Goal: Task Accomplishment & Management: Manage account settings

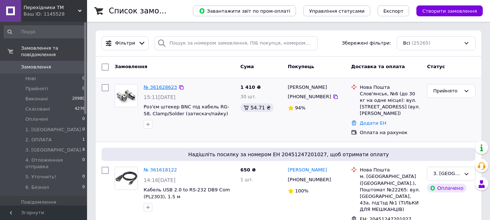
click at [155, 89] on link "№ 361628623" at bounding box center [160, 87] width 33 height 5
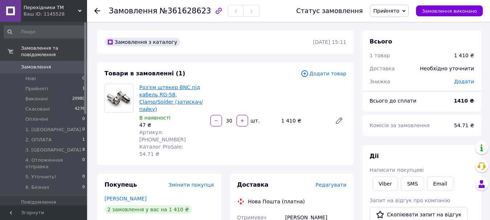
click at [175, 87] on link "Роз'єм штекер BNC під кабель RG-58, Clamp/Solder (затискач/пайку)" at bounding box center [171, 99] width 64 height 28
click at [129, 196] on link "Марійчук Василь" at bounding box center [126, 199] width 42 height 6
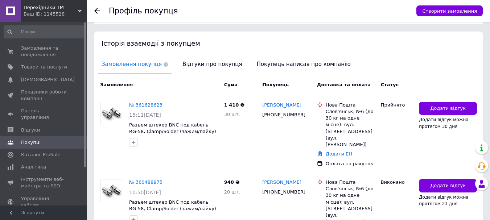
scroll to position [145, 0]
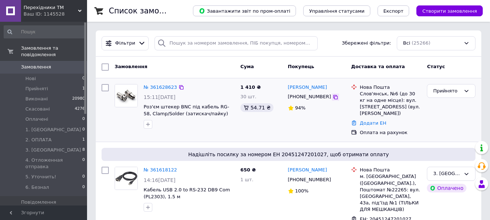
click at [333, 96] on icon at bounding box center [336, 97] width 6 height 6
click at [445, 92] on div "Прийнято" at bounding box center [447, 91] width 28 height 8
click at [449, 131] on li "2. ОПЛАТА" at bounding box center [452, 137] width 48 height 13
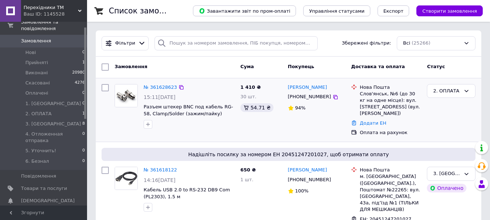
scroll to position [0, 0]
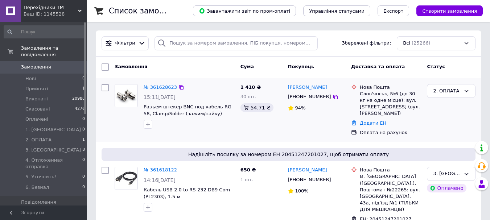
click at [80, 10] on icon at bounding box center [80, 11] width 4 height 4
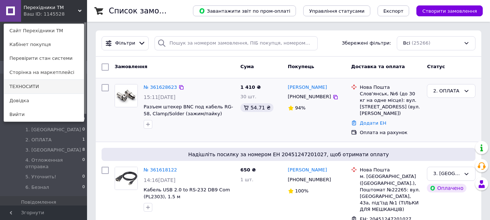
click at [37, 88] on link "ТЕХНОСИТИ" at bounding box center [44, 87] width 80 height 14
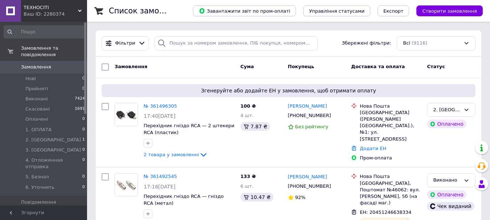
click at [80, 9] on icon at bounding box center [80, 11] width 4 height 4
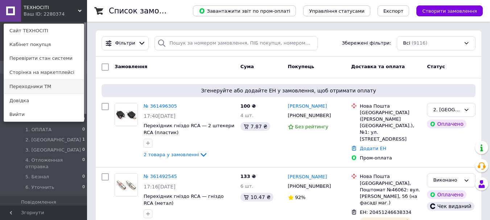
click at [45, 87] on link "Переходники ТМ" at bounding box center [44, 87] width 80 height 14
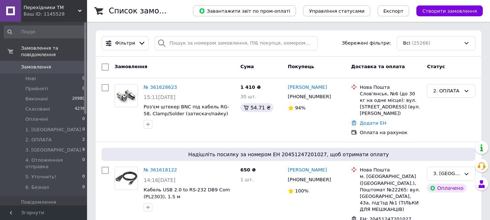
drag, startPoint x: 78, startPoint y: 8, endPoint x: 77, endPoint y: 23, distance: 14.2
click at [78, 8] on div "Перехiдники ТМ Ваш ID: 1145528" at bounding box center [54, 11] width 66 height 22
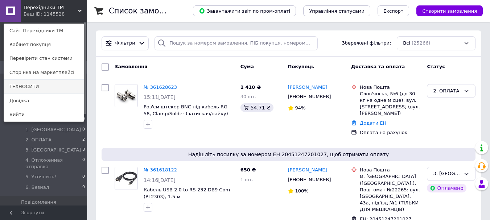
click at [38, 87] on link "ТЕХНОСИТИ" at bounding box center [44, 87] width 80 height 14
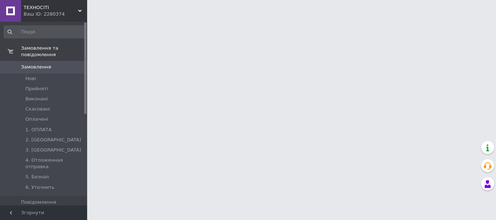
click at [81, 11] on icon at bounding box center [80, 11] width 4 height 4
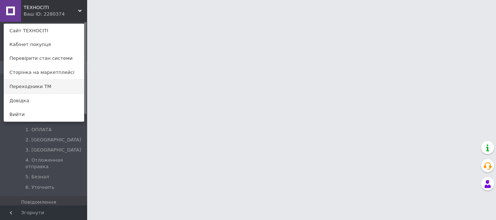
click at [49, 85] on link "Переходники ТМ" at bounding box center [44, 87] width 80 height 14
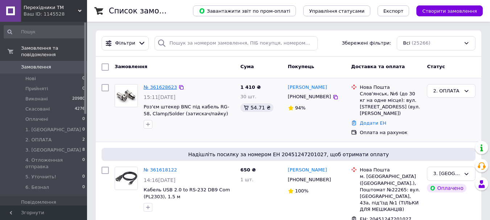
click at [157, 86] on link "№ 361628623" at bounding box center [160, 87] width 33 height 5
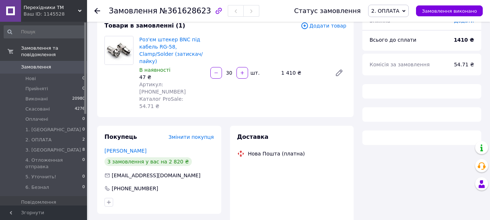
scroll to position [104, 0]
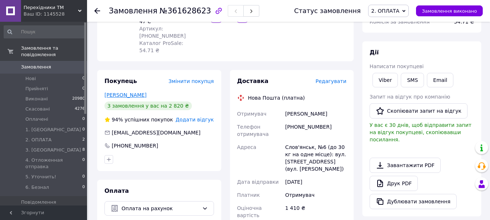
click at [128, 92] on link "[PERSON_NAME]" at bounding box center [126, 95] width 42 height 6
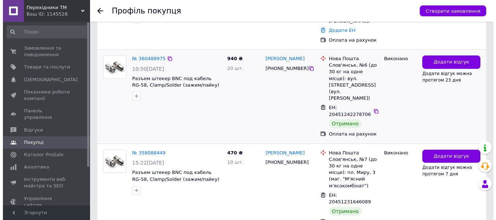
scroll to position [282, 0]
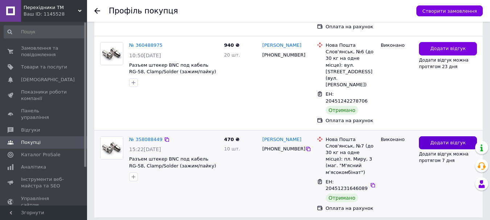
click at [436, 140] on span "Додати відгук" at bounding box center [449, 143] width 36 height 7
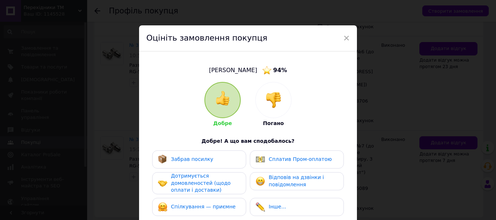
click at [223, 98] on img at bounding box center [222, 98] width 15 height 15
click at [197, 160] on span "Забрав посилку" at bounding box center [192, 159] width 42 height 6
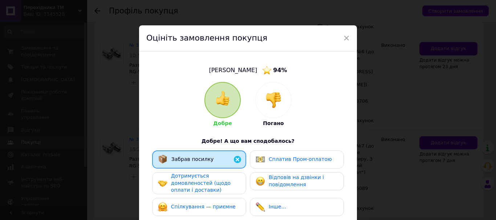
click at [204, 184] on span "Дотримується домовленостей (щодо оплати і доставки)" at bounding box center [201, 183] width 60 height 20
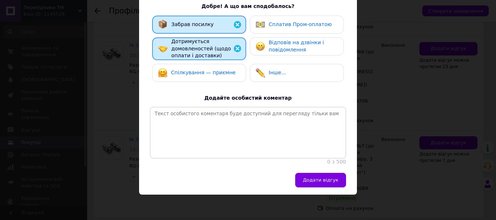
scroll to position [141, 0]
click at [325, 179] on span "Додати відгук" at bounding box center [321, 180] width 36 height 5
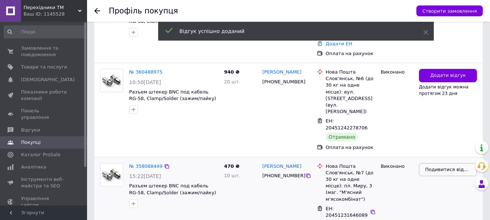
scroll to position [203, 0]
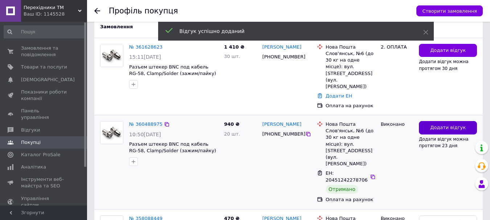
click at [438, 125] on span "Додати відгук" at bounding box center [449, 128] width 36 height 7
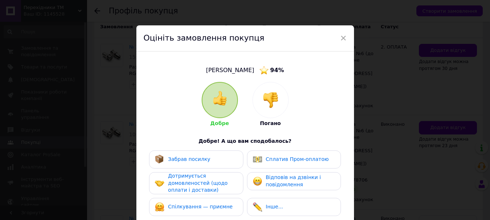
click at [216, 107] on div at bounding box center [220, 100] width 35 height 35
click at [194, 159] on span "Забрав посилку" at bounding box center [189, 159] width 42 height 6
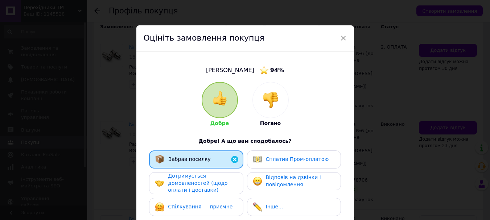
click at [195, 183] on span "Дотримується домовленостей (щодо оплати і доставки)" at bounding box center [198, 183] width 60 height 20
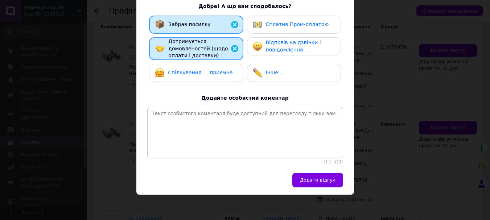
scroll to position [141, 0]
click at [326, 178] on span "Додати відгук" at bounding box center [318, 180] width 36 height 5
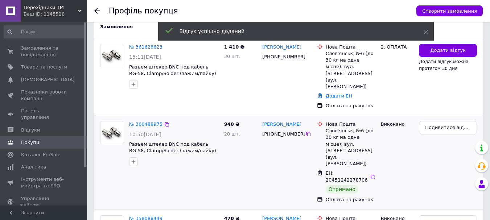
scroll to position [130, 0]
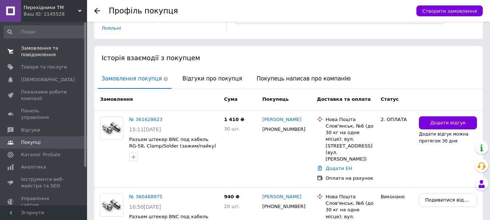
click at [40, 55] on span "Замовлення та повідомлення" at bounding box center [44, 51] width 46 height 13
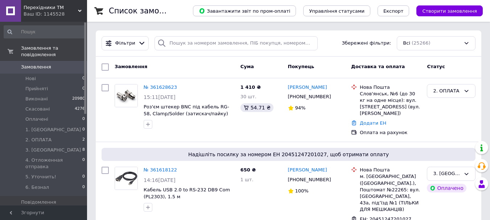
click at [78, 10] on icon at bounding box center [80, 11] width 4 height 4
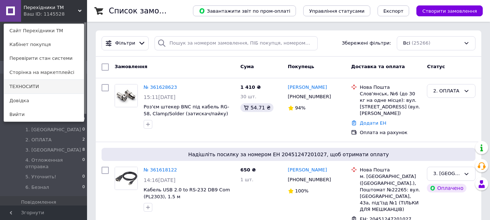
click at [44, 88] on link "ТЕХНОСИТИ" at bounding box center [44, 87] width 80 height 14
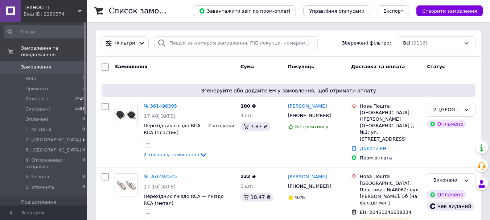
click at [79, 9] on icon at bounding box center [80, 11] width 4 height 4
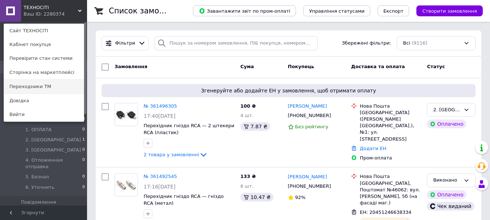
click at [41, 85] on link "Переходники ТМ" at bounding box center [44, 87] width 80 height 14
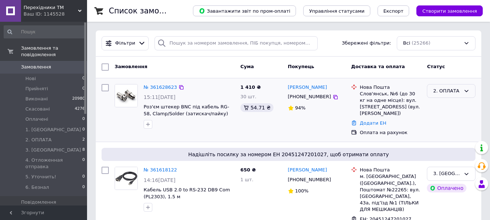
click at [443, 96] on div "2. ОПЛАТА" at bounding box center [451, 91] width 49 height 14
click at [304, 134] on div "[PERSON_NAME] [PHONE_NUMBER] 94%" at bounding box center [317, 110] width 64 height 58
click at [68, 64] on span "0" at bounding box center [77, 67] width 20 height 7
click at [69, 135] on li "2. ОПЛАТА 2" at bounding box center [44, 140] width 89 height 10
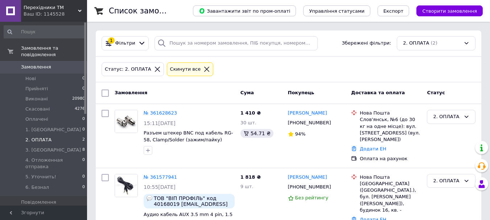
click at [62, 61] on link "Замовлення 0" at bounding box center [44, 67] width 89 height 12
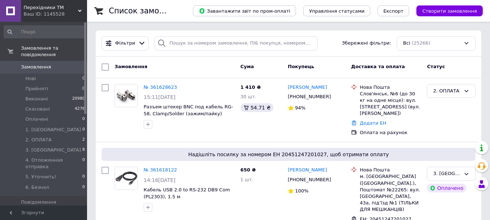
click at [78, 10] on icon at bounding box center [80, 11] width 4 height 4
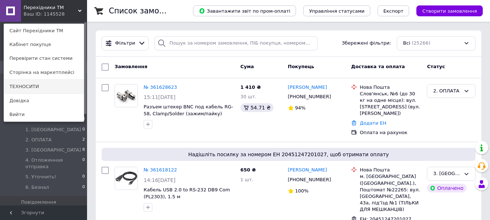
click at [45, 87] on link "ТЕХНОСИТИ" at bounding box center [44, 87] width 80 height 14
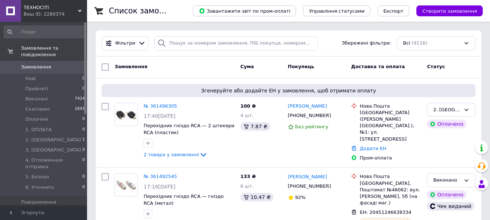
click at [79, 9] on icon at bounding box center [80, 11] width 4 height 4
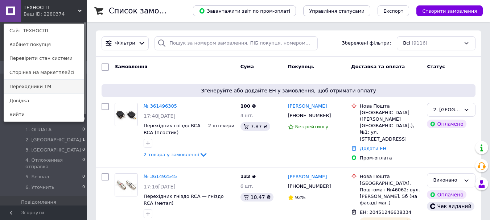
click at [52, 87] on link "Переходники ТМ" at bounding box center [44, 87] width 80 height 14
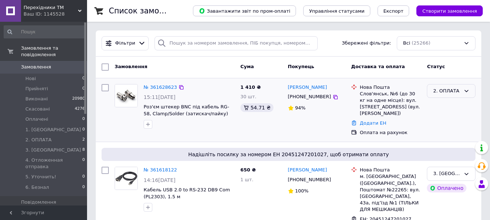
click at [452, 89] on div "2. ОПЛАТА" at bounding box center [447, 91] width 28 height 8
click at [448, 144] on li "3. ОТПРАВКА" at bounding box center [452, 158] width 48 height 28
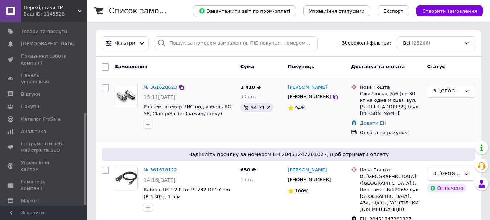
scroll to position [0, 0]
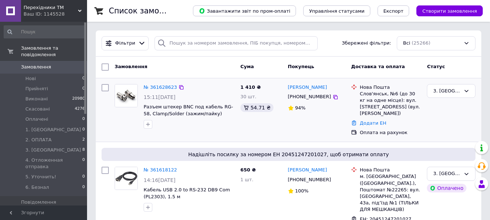
click at [79, 10] on icon at bounding box center [80, 11] width 4 height 4
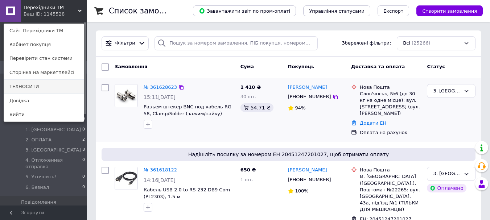
click at [36, 87] on link "ТЕХНОСИТИ" at bounding box center [44, 87] width 80 height 14
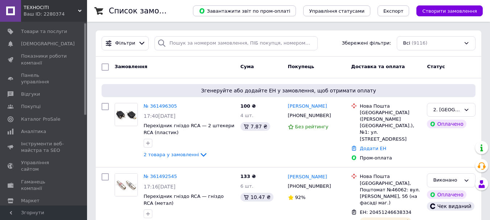
scroll to position [2, 0]
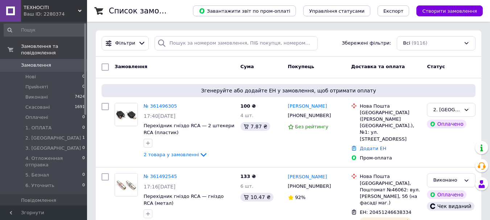
click at [81, 9] on icon at bounding box center [80, 11] width 4 height 4
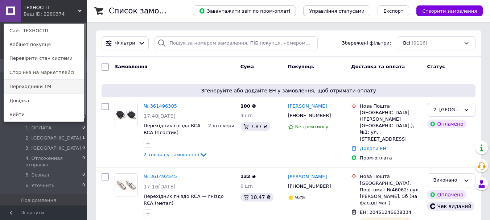
click at [53, 87] on link "Переходники ТМ" at bounding box center [44, 87] width 80 height 14
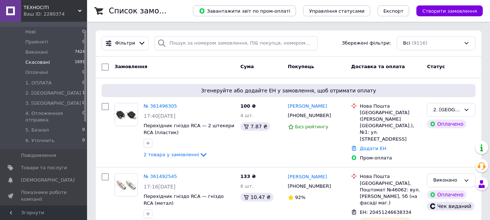
scroll to position [0, 0]
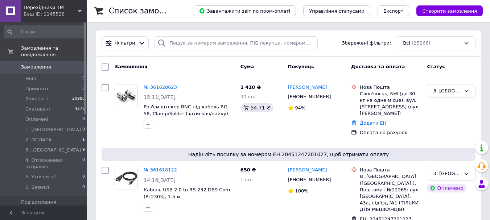
click at [81, 9] on icon at bounding box center [80, 11] width 4 height 4
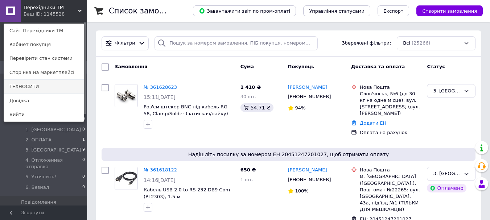
click at [34, 85] on link "ТЕХНОСИТИ" at bounding box center [44, 87] width 80 height 14
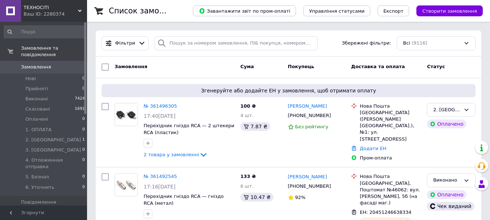
click at [80, 10] on icon at bounding box center [80, 11] width 4 height 4
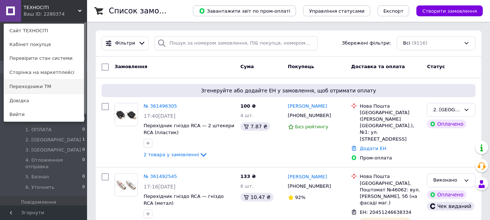
click at [26, 87] on link "Переходники ТМ" at bounding box center [44, 87] width 80 height 14
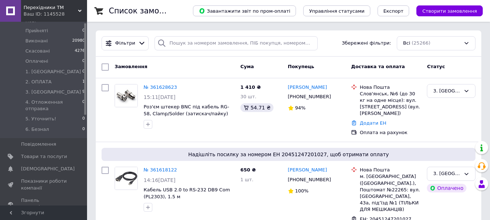
scroll to position [2, 0]
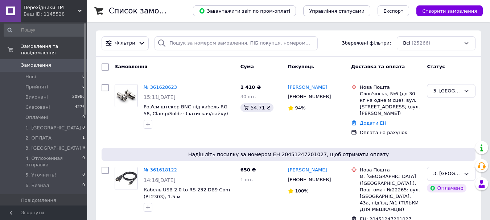
click at [80, 10] on icon at bounding box center [80, 11] width 4 height 4
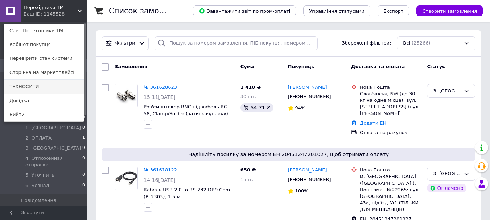
click at [23, 89] on link "ТЕХНОСИТИ" at bounding box center [44, 87] width 80 height 14
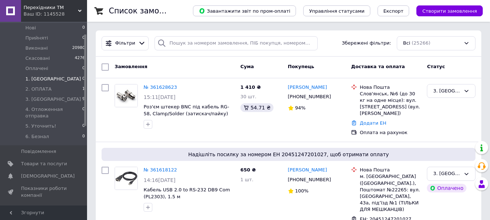
scroll to position [0, 0]
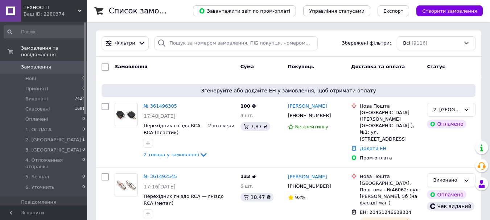
click at [78, 10] on icon at bounding box center [80, 11] width 4 height 4
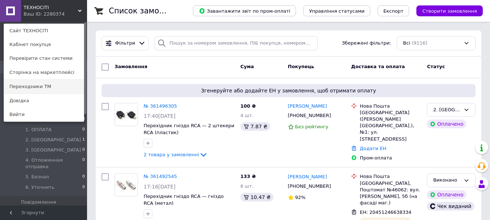
click at [13, 87] on link "Переходники ТМ" at bounding box center [44, 87] width 80 height 14
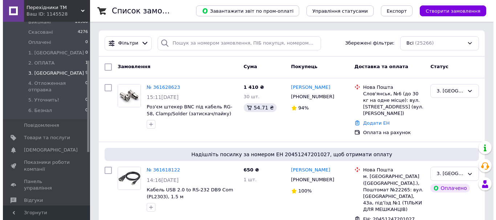
scroll to position [73, 0]
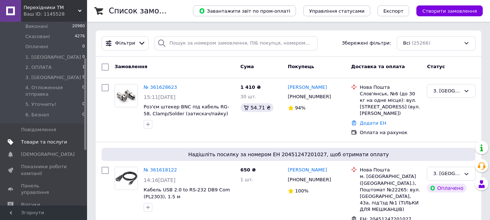
click at [51, 139] on span "Товари та послуги" at bounding box center [44, 142] width 46 height 7
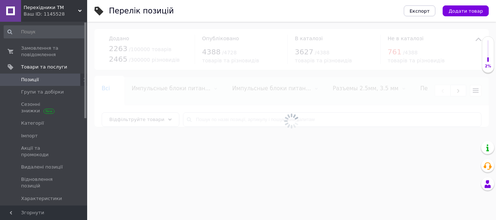
click at [81, 77] on span at bounding box center [84, 80] width 9 height 12
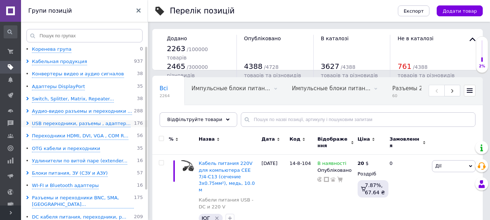
click at [27, 124] on icon at bounding box center [28, 124] width 4 height 4
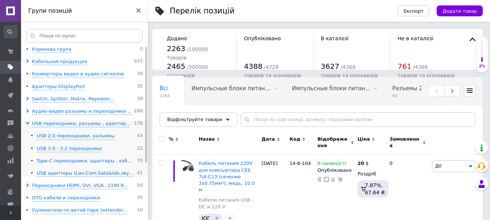
click at [50, 162] on div "Type-C переходники, адаптеры , хаб..." at bounding box center [84, 161] width 95 height 7
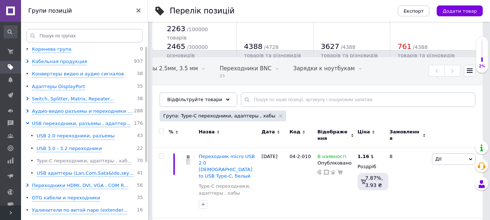
scroll to position [73, 0]
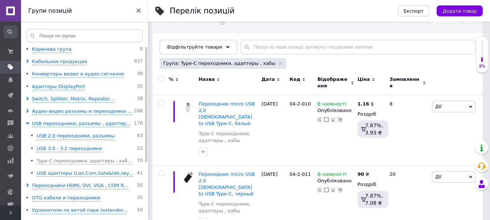
click at [303, 80] on icon at bounding box center [303, 79] width 3 height 3
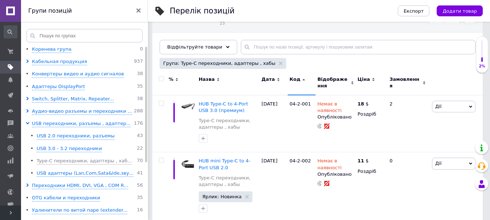
click at [303, 80] on icon at bounding box center [303, 79] width 3 height 3
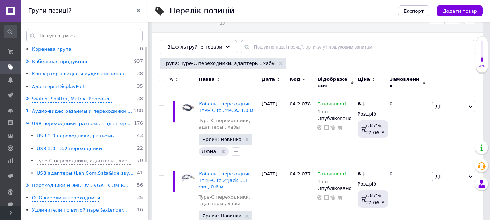
click at [303, 80] on icon at bounding box center [303, 79] width 3 height 3
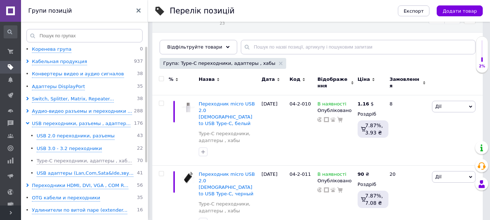
click at [303, 80] on icon at bounding box center [303, 79] width 3 height 3
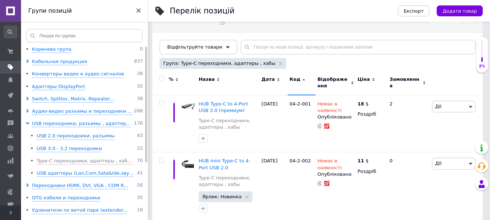
click at [303, 80] on icon at bounding box center [303, 79] width 3 height 3
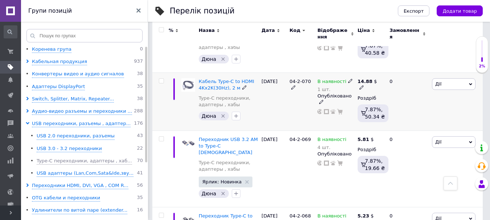
scroll to position [683, 0]
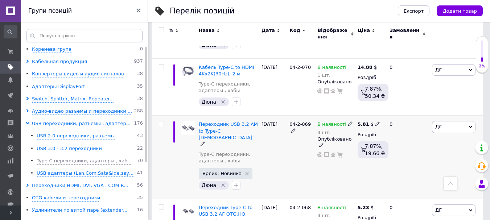
click at [443, 121] on span "Дії" at bounding box center [454, 127] width 44 height 12
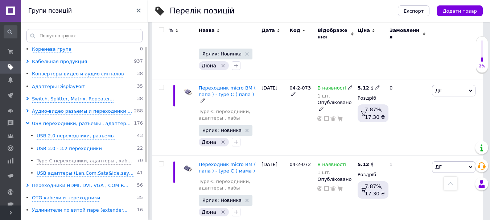
scroll to position [465, 0]
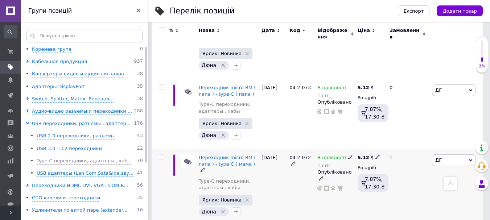
click at [443, 156] on span "Дії" at bounding box center [454, 161] width 44 height 12
click at [414, 190] on li "Копіювати" at bounding box center [427, 195] width 96 height 10
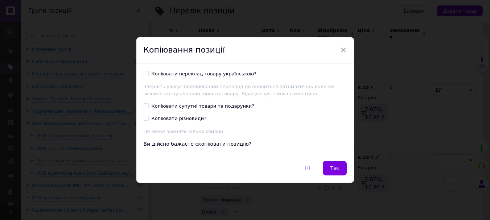
scroll to position [436, 0]
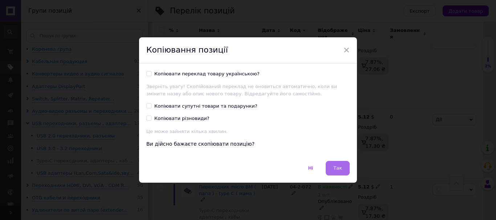
click at [336, 168] on span "Так" at bounding box center [337, 168] width 9 height 5
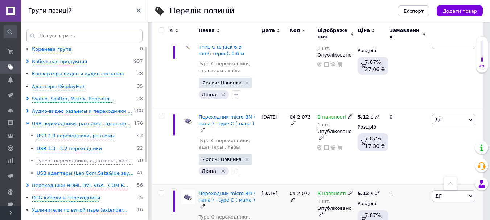
scroll to position [0, 260]
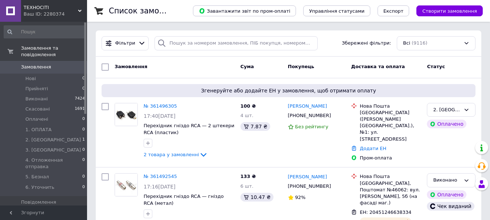
click at [80, 9] on icon at bounding box center [80, 11] width 4 height 4
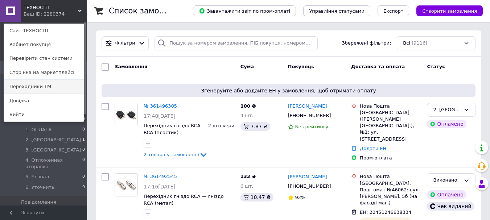
click at [41, 86] on link "Переходники ТМ" at bounding box center [44, 87] width 80 height 14
